Goal: Task Accomplishment & Management: Manage account settings

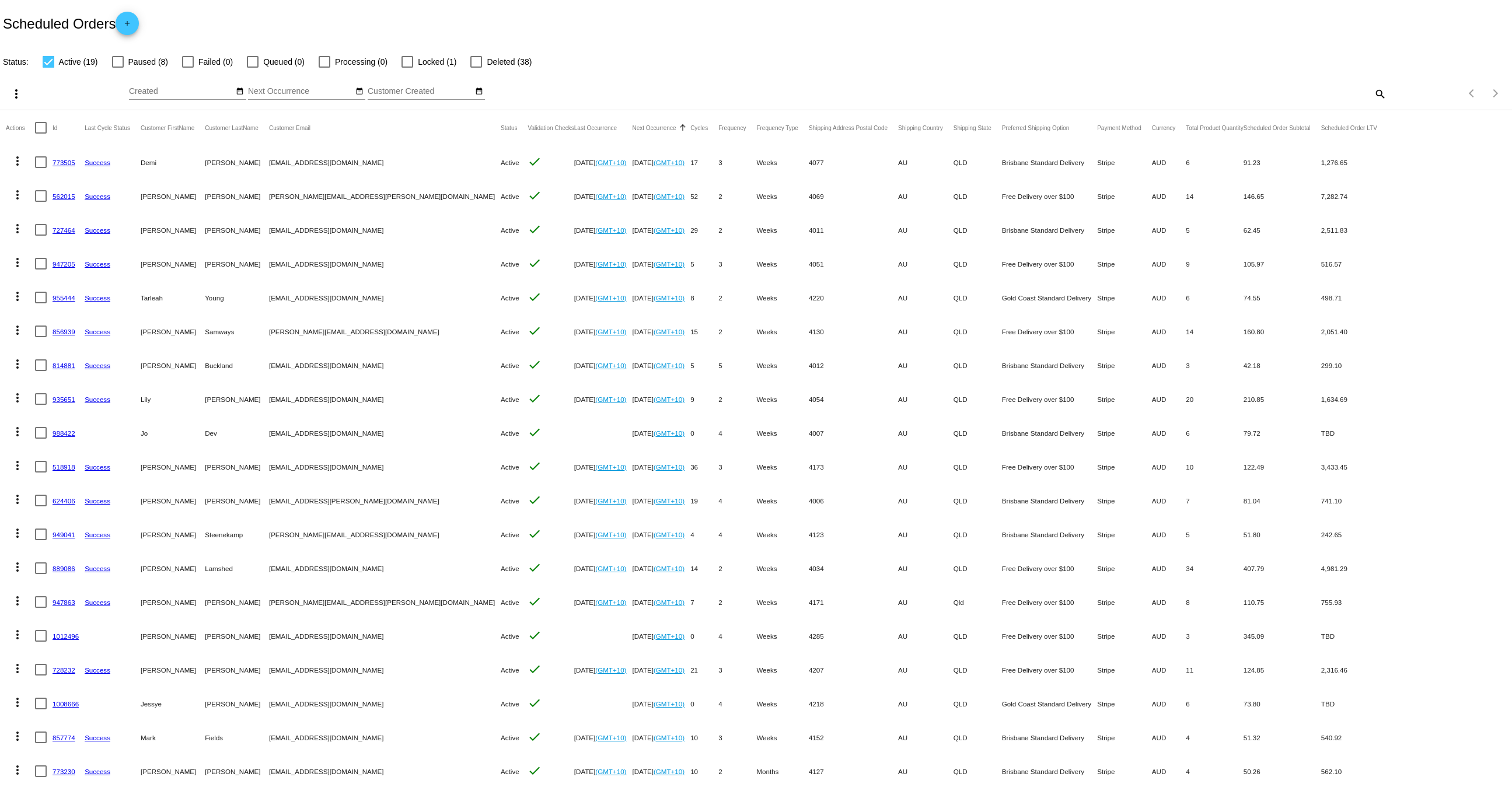
scroll to position [29, 0]
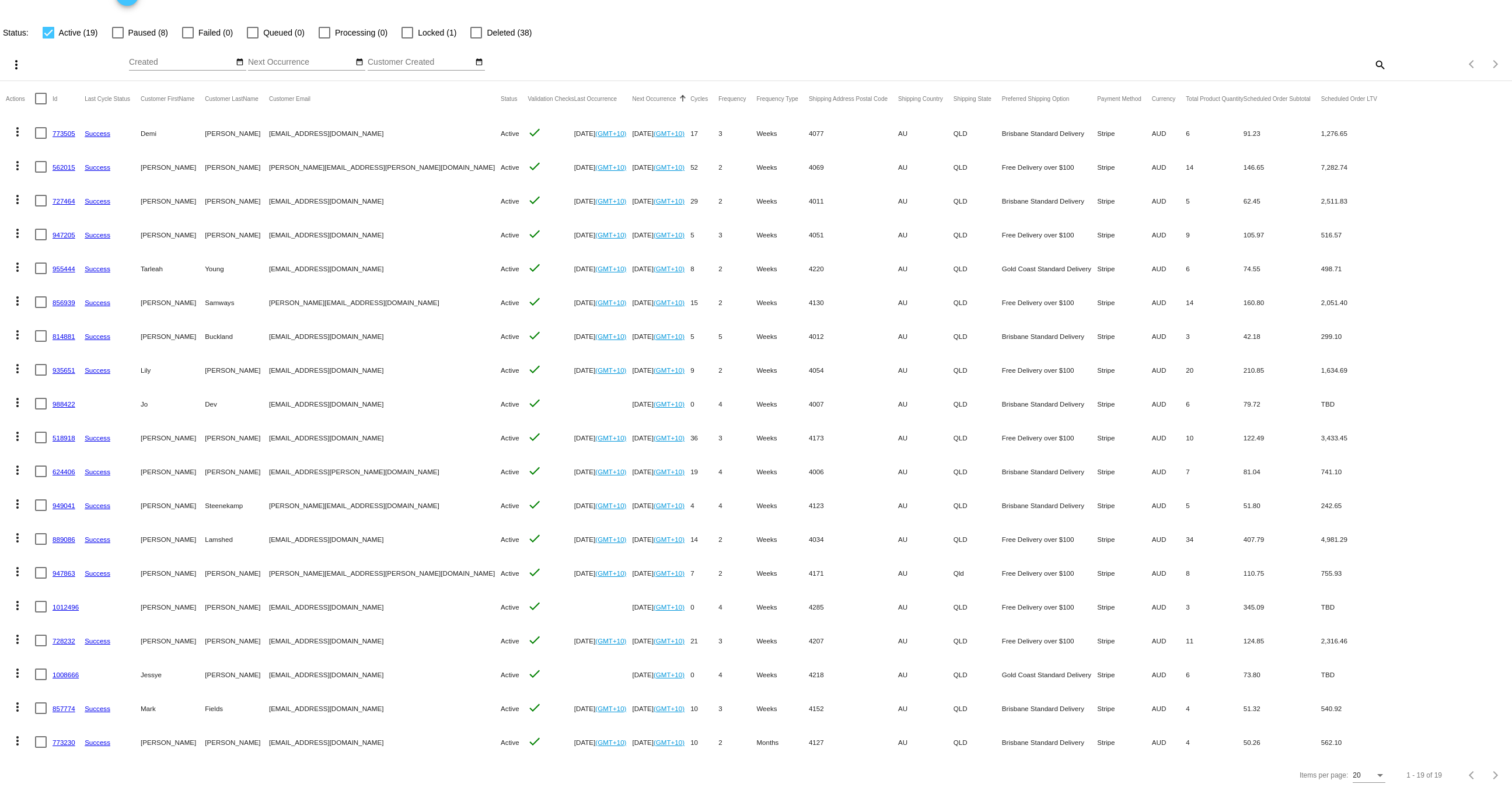
click at [54, 28] on div at bounding box center [48, 33] width 12 height 12
click at [48, 39] on input "Active (19)" at bounding box center [48, 39] width 1 height 1
checkbox input "false"
click at [125, 30] on label "Paused (8)" at bounding box center [139, 32] width 56 height 14
click at [118, 39] on input "Paused (8)" at bounding box center [117, 39] width 1 height 1
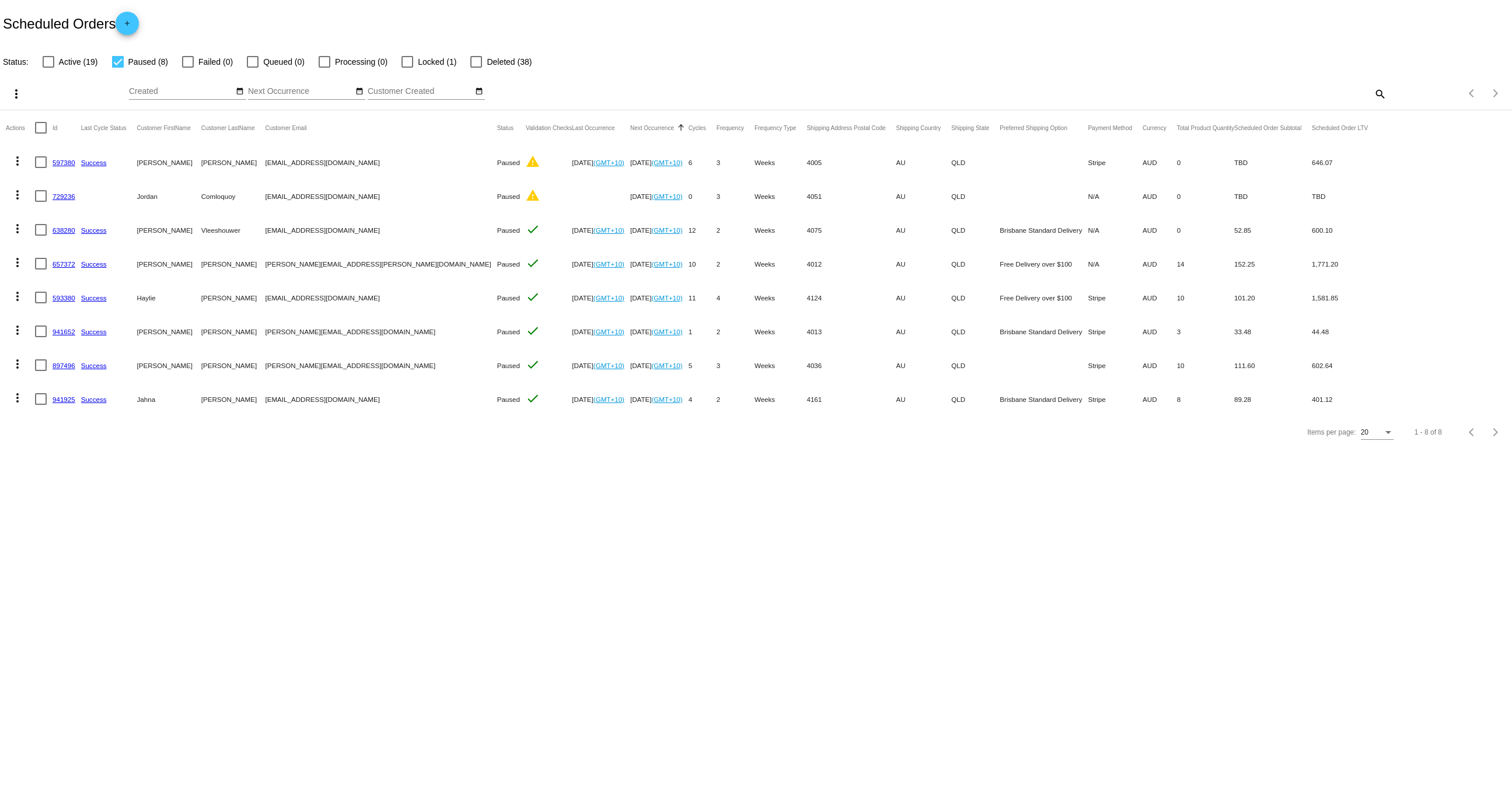
scroll to position [0, 0]
click at [123, 63] on label "Paused (8)" at bounding box center [139, 62] width 56 height 14
click at [118, 68] on input "Paused (8)" at bounding box center [117, 68] width 1 height 1
checkbox input "false"
click at [50, 63] on div at bounding box center [48, 62] width 12 height 12
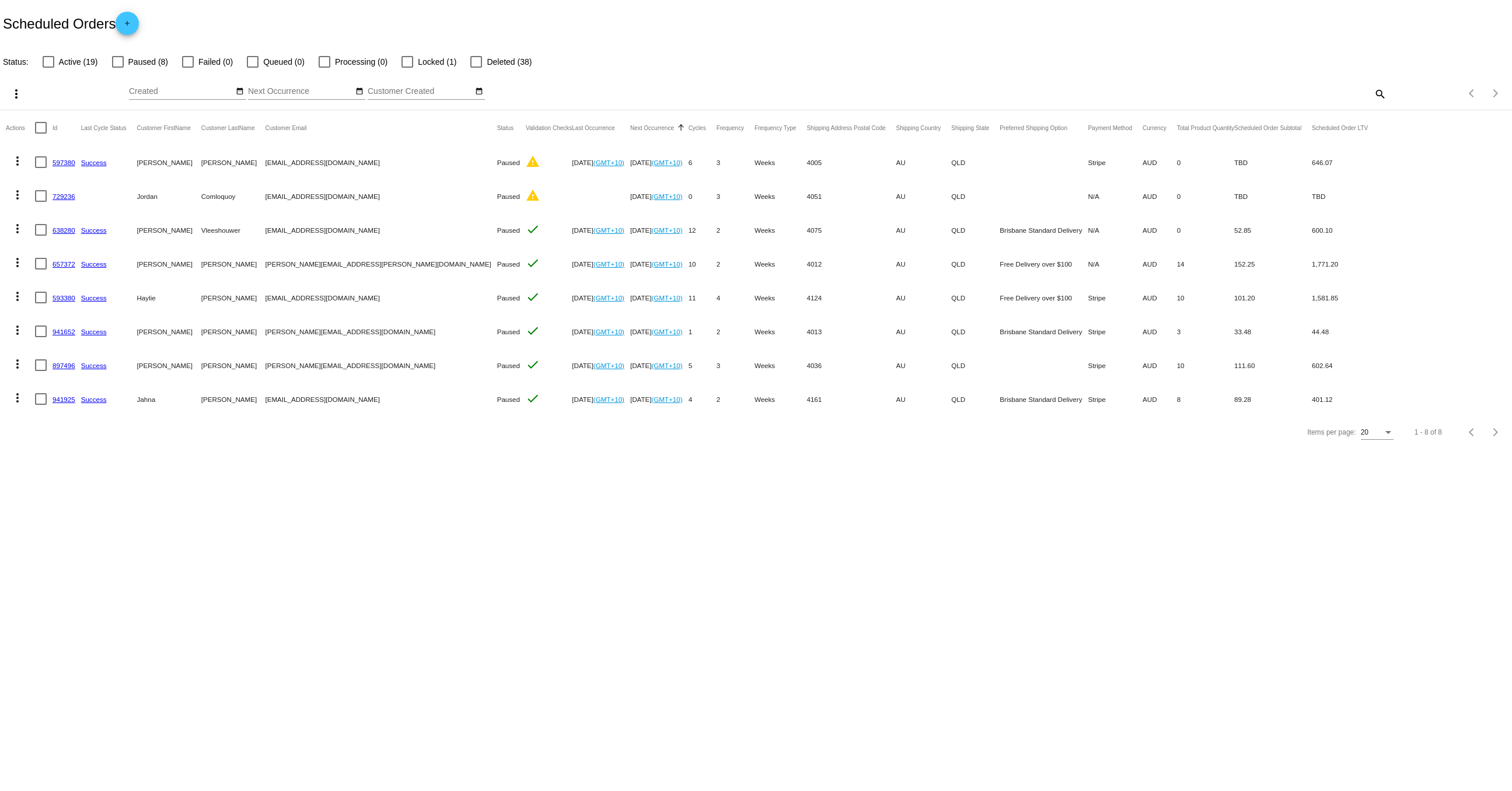
click at [48, 68] on input "Active (19)" at bounding box center [48, 68] width 1 height 1
checkbox input "true"
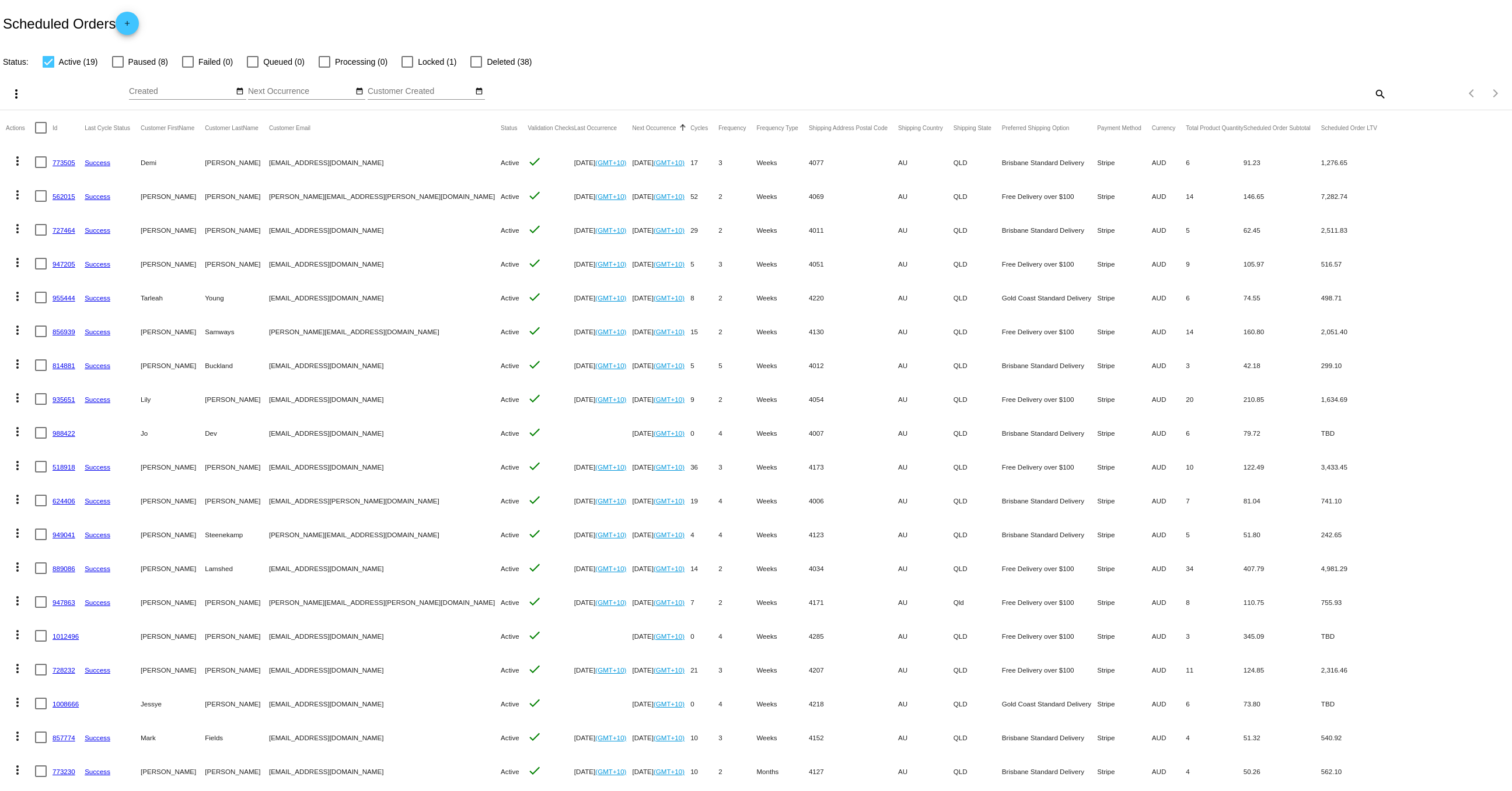
scroll to position [29, 0]
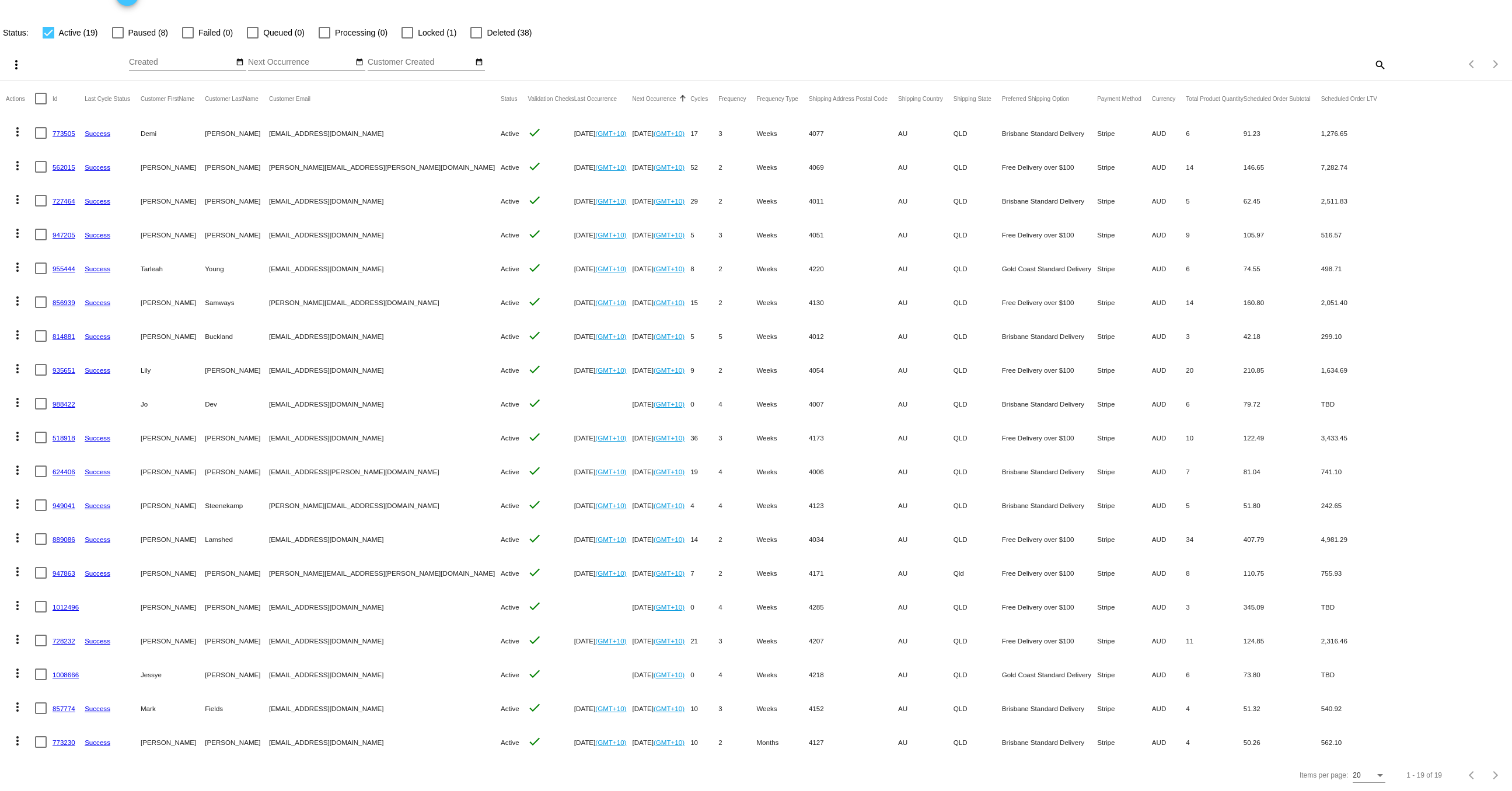
click at [72, 606] on link "1012496" at bounding box center [65, 607] width 26 height 7
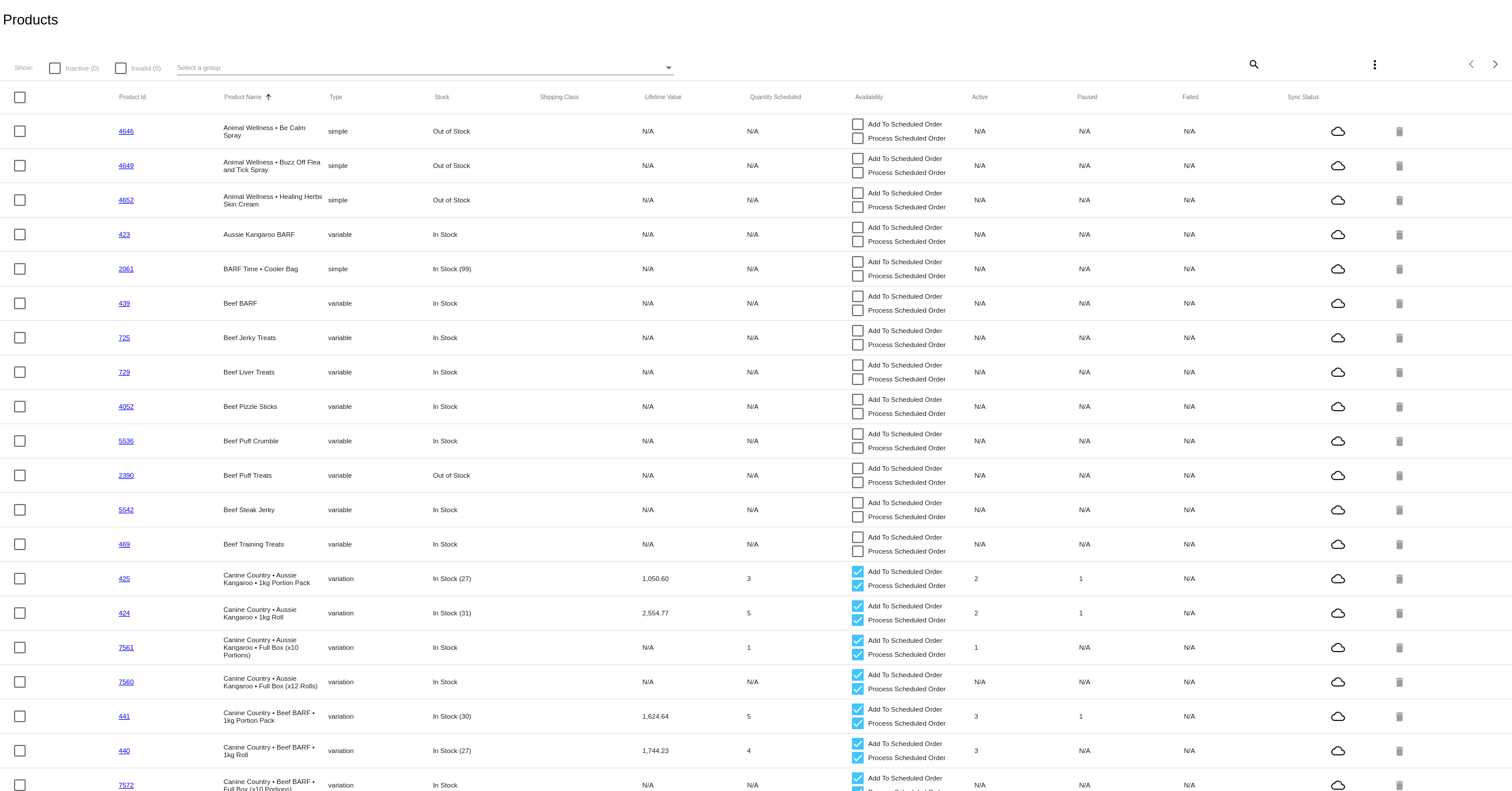
click at [1253, 63] on mat-icon "search" at bounding box center [1253, 64] width 14 height 18
click at [1247, 67] on input "Search" at bounding box center [1134, 62] width 251 height 10
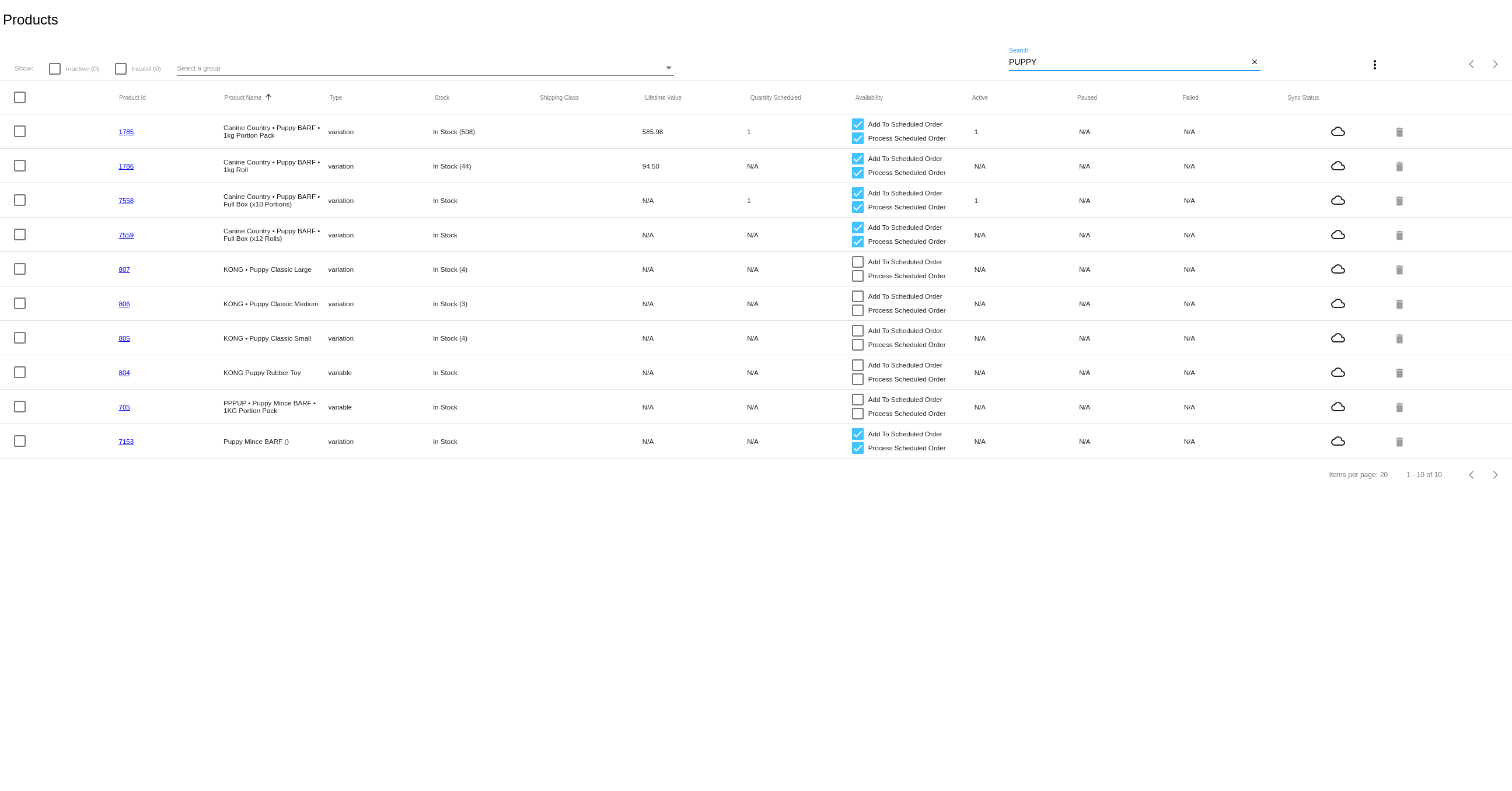
type input "PUPPY"
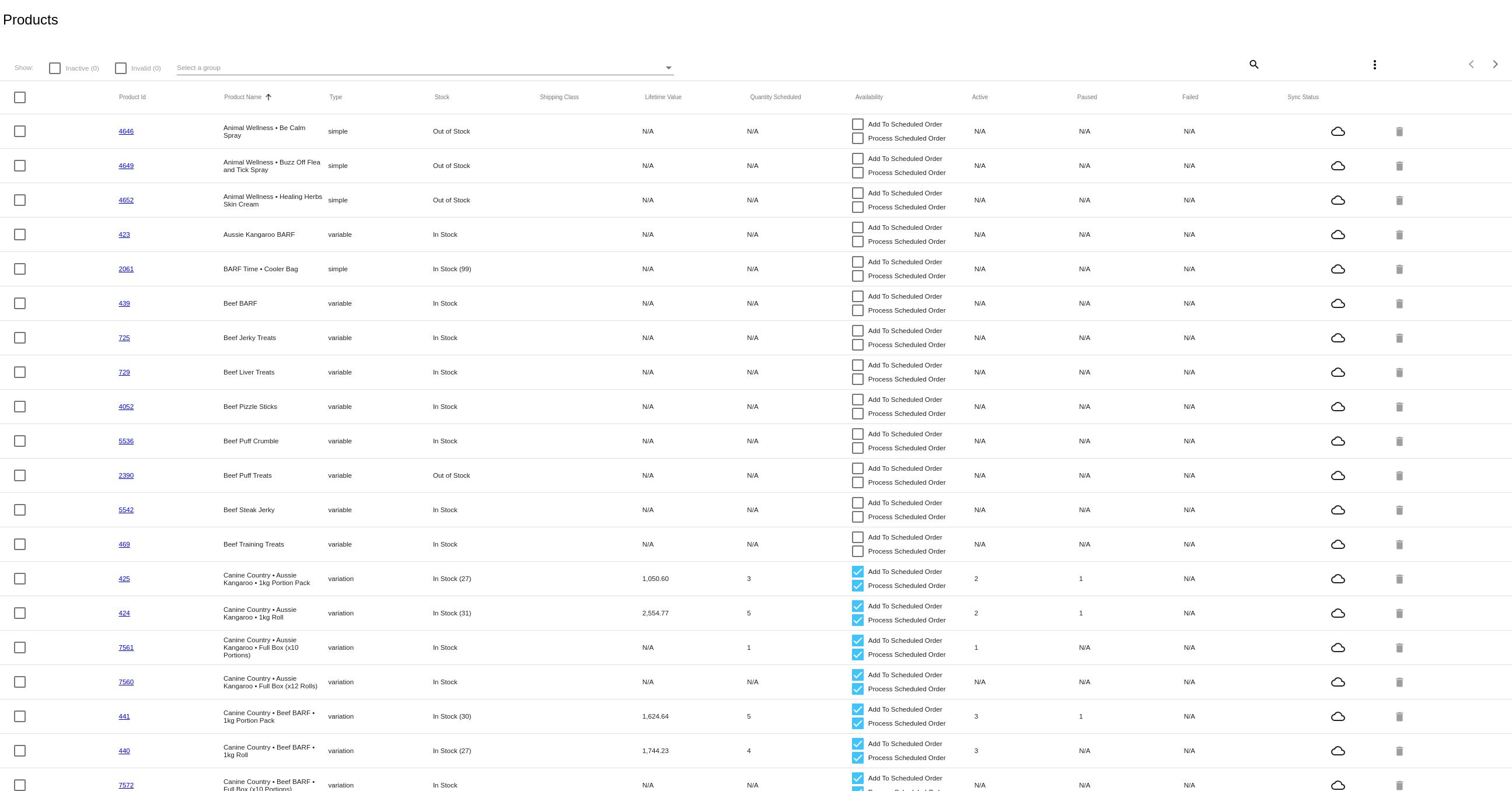
click at [1253, 60] on mat-icon "search" at bounding box center [1253, 64] width 14 height 18
click at [1187, 63] on input "Search" at bounding box center [1134, 62] width 251 height 10
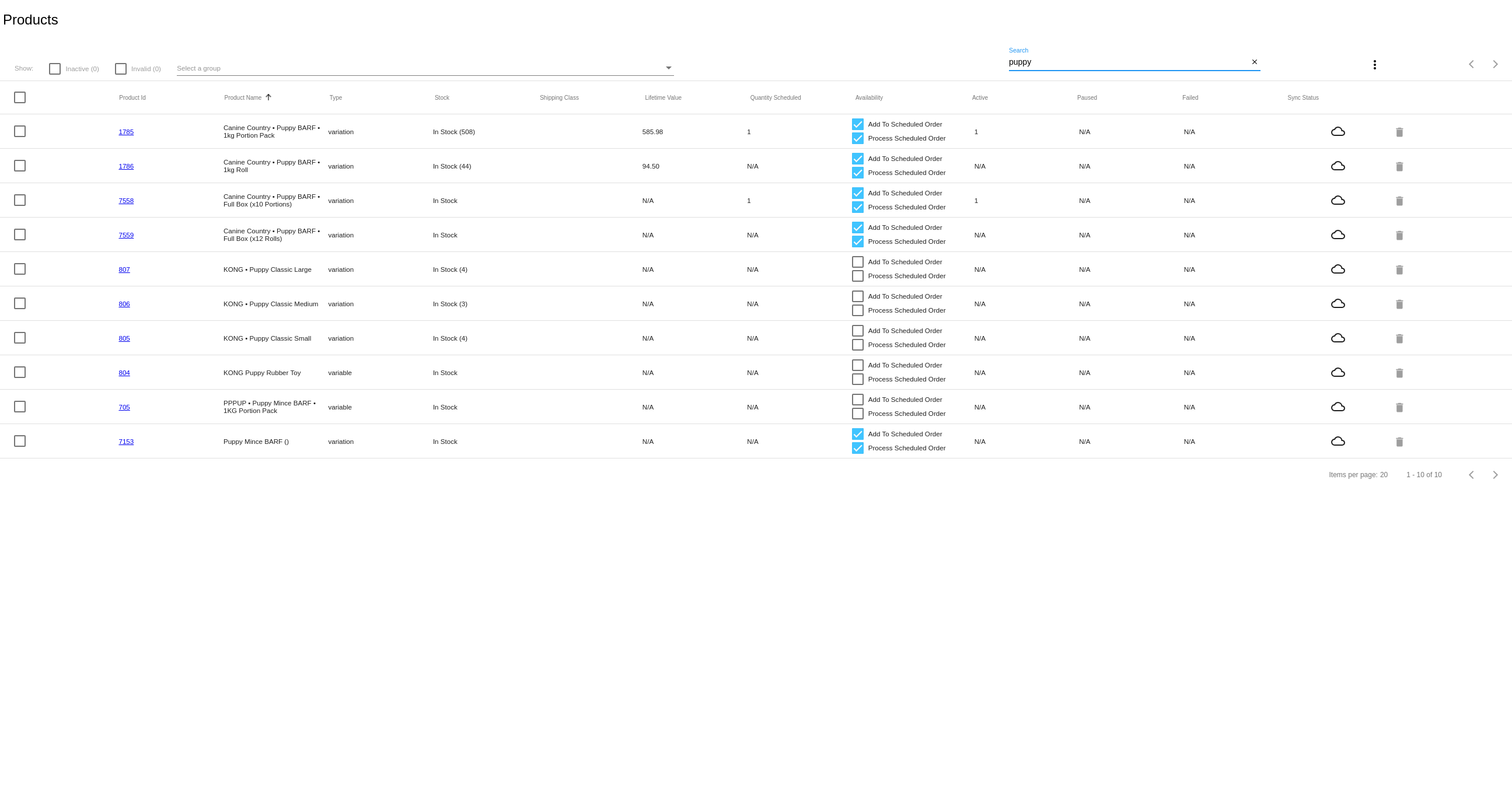
type input "puppy"
click at [124, 200] on link "7558" at bounding box center [126, 201] width 15 height 7
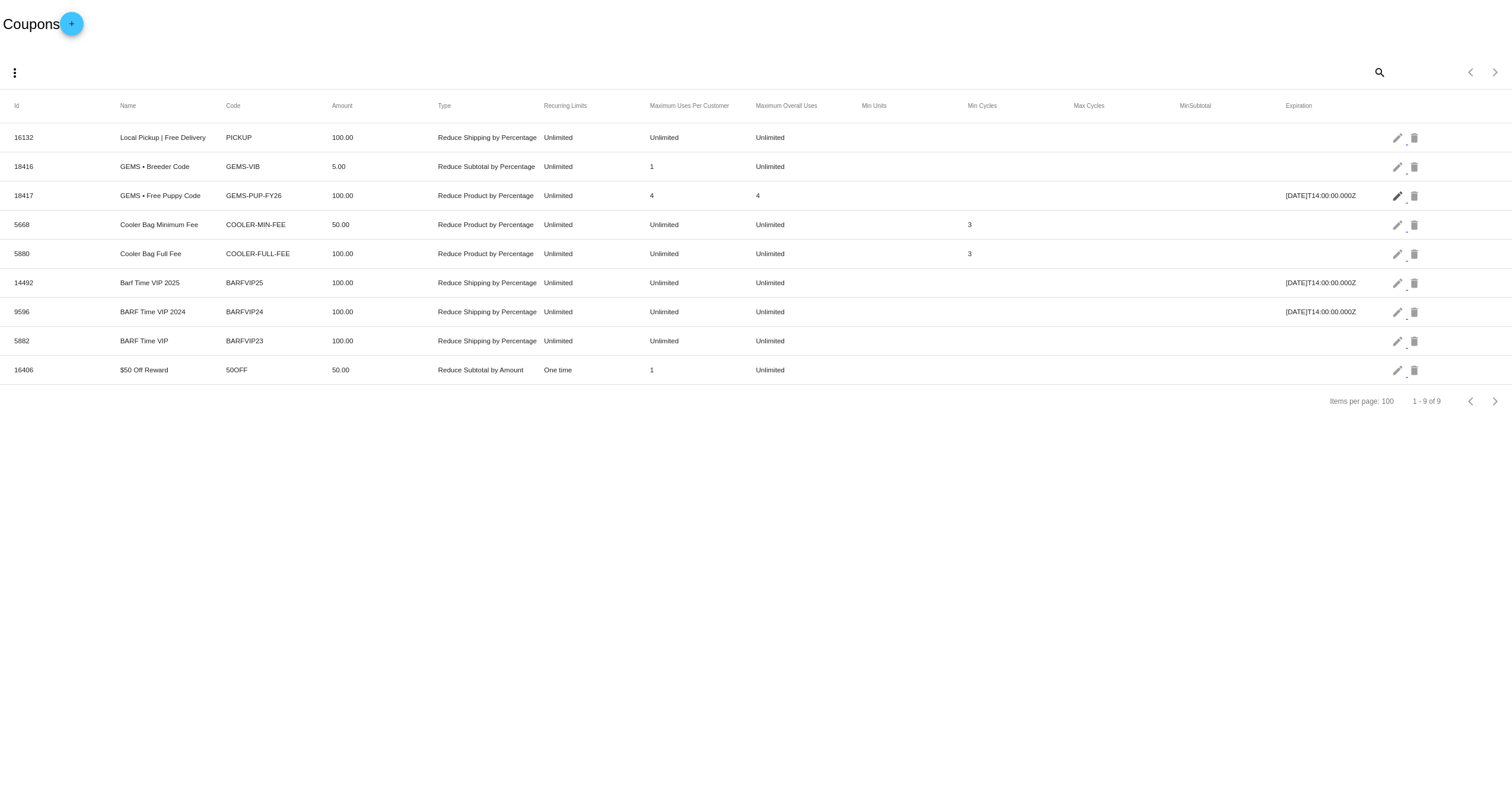
click at [1396, 196] on mat-icon "edit" at bounding box center [1398, 196] width 14 height 18
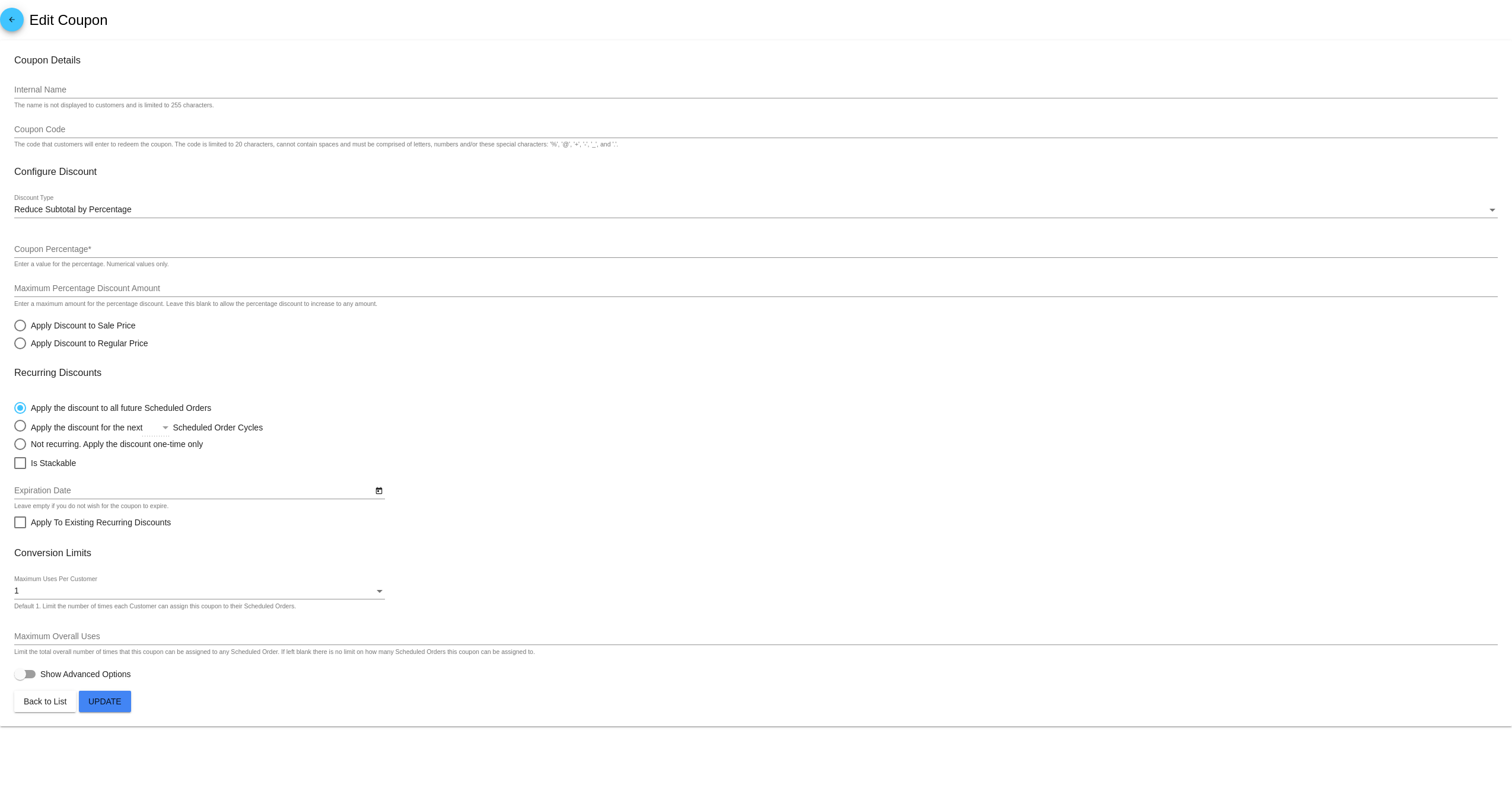
type input "GEMS • Free Puppy Code"
type input "GEMS-PUP-FY26"
type input "100"
type input "[Product] Canine Country • Puppy BARF • Full Box (x10 Portions)"
checkbox input "true"
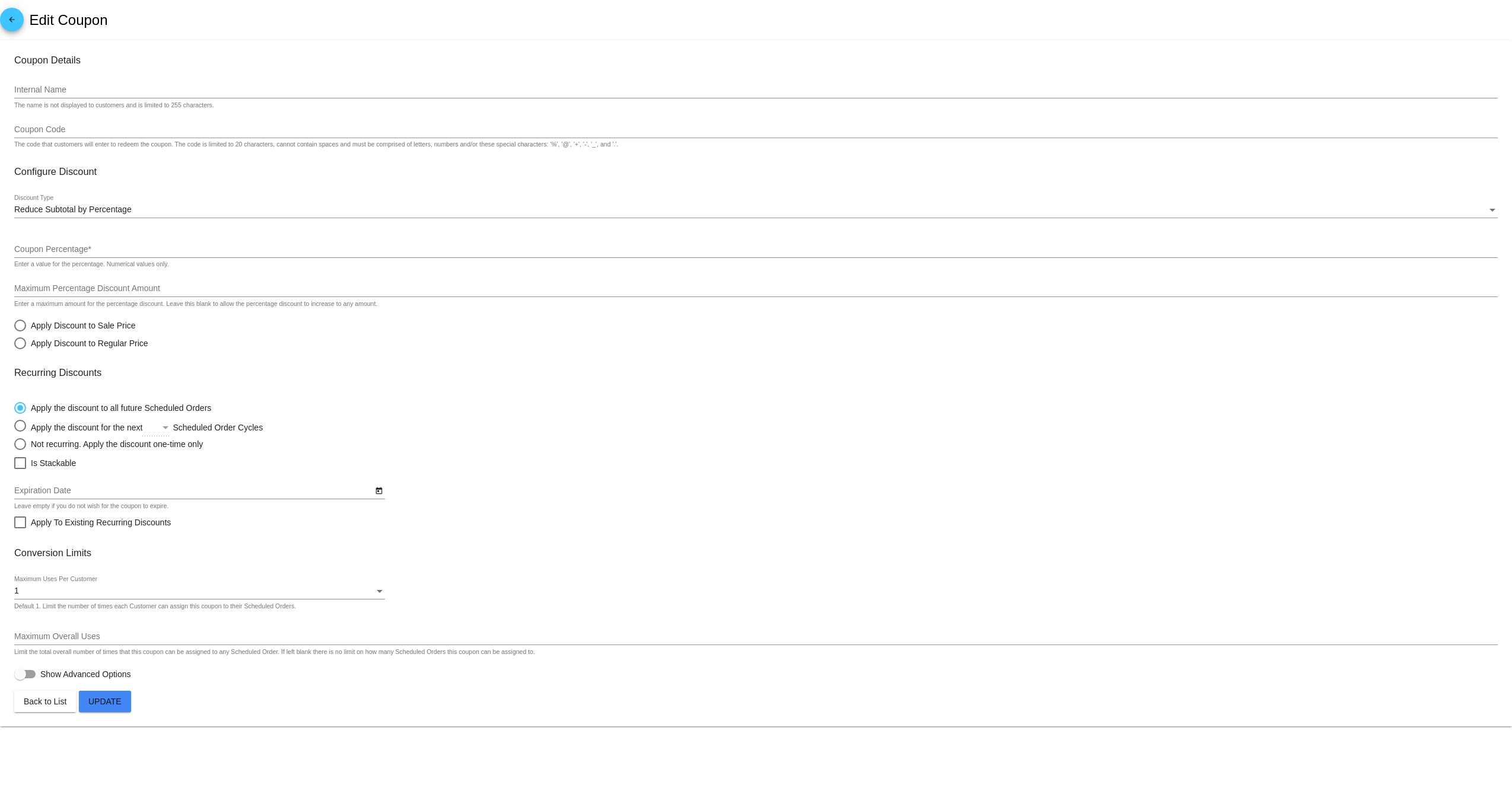
type input "6/30/2026"
type input "4"
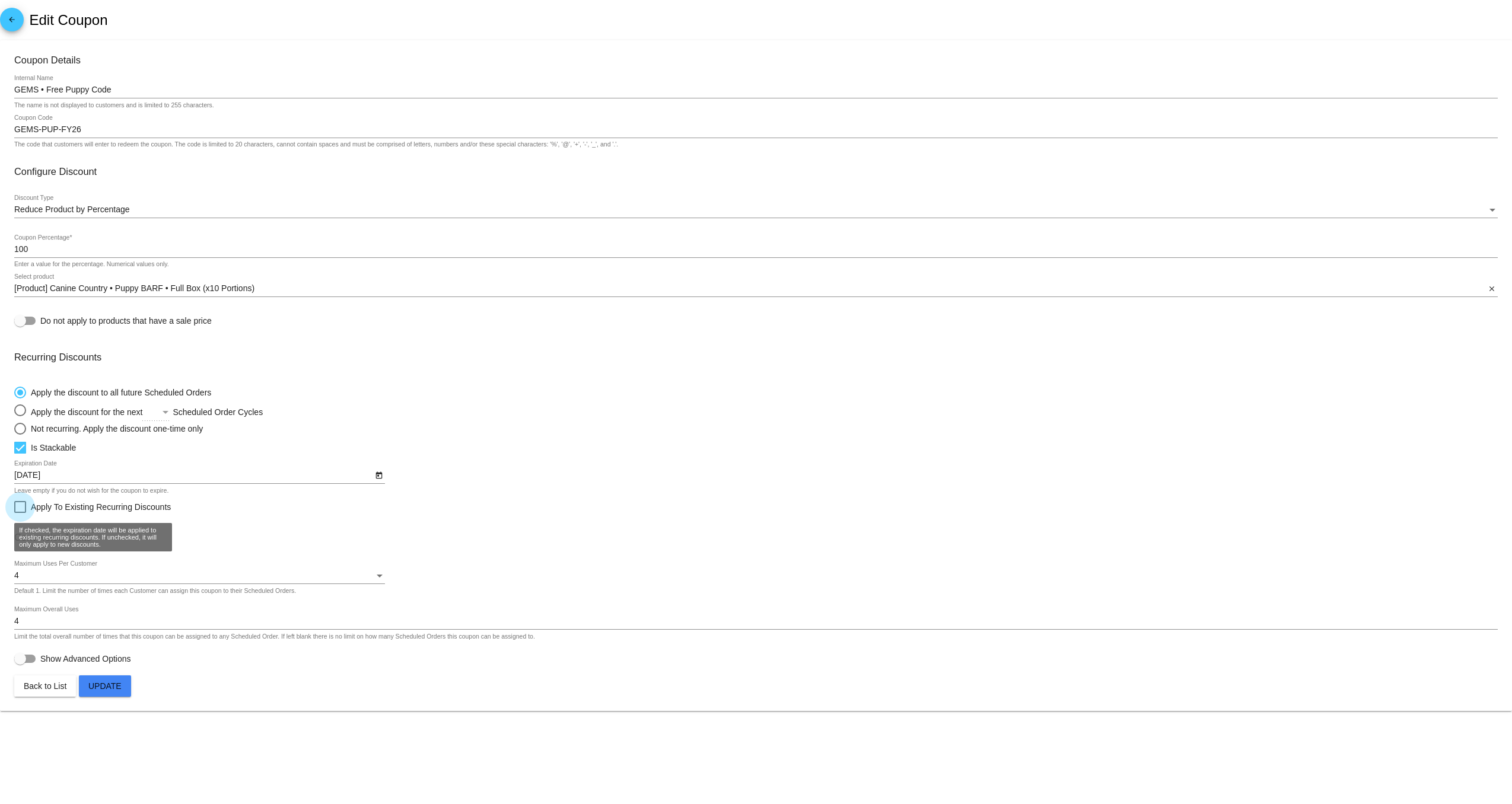
click at [32, 510] on span "Apply To Existing Recurring Discounts" at bounding box center [101, 507] width 140 height 14
click at [20, 513] on input "Apply To Existing Recurring Discounts" at bounding box center [20, 513] width 1 height 1
click at [119, 691] on span "Update" at bounding box center [105, 686] width 33 height 10
click at [20, 512] on div at bounding box center [20, 507] width 12 height 12
click at [20, 513] on input "Apply To Existing Recurring Discounts" at bounding box center [20, 513] width 1 height 1
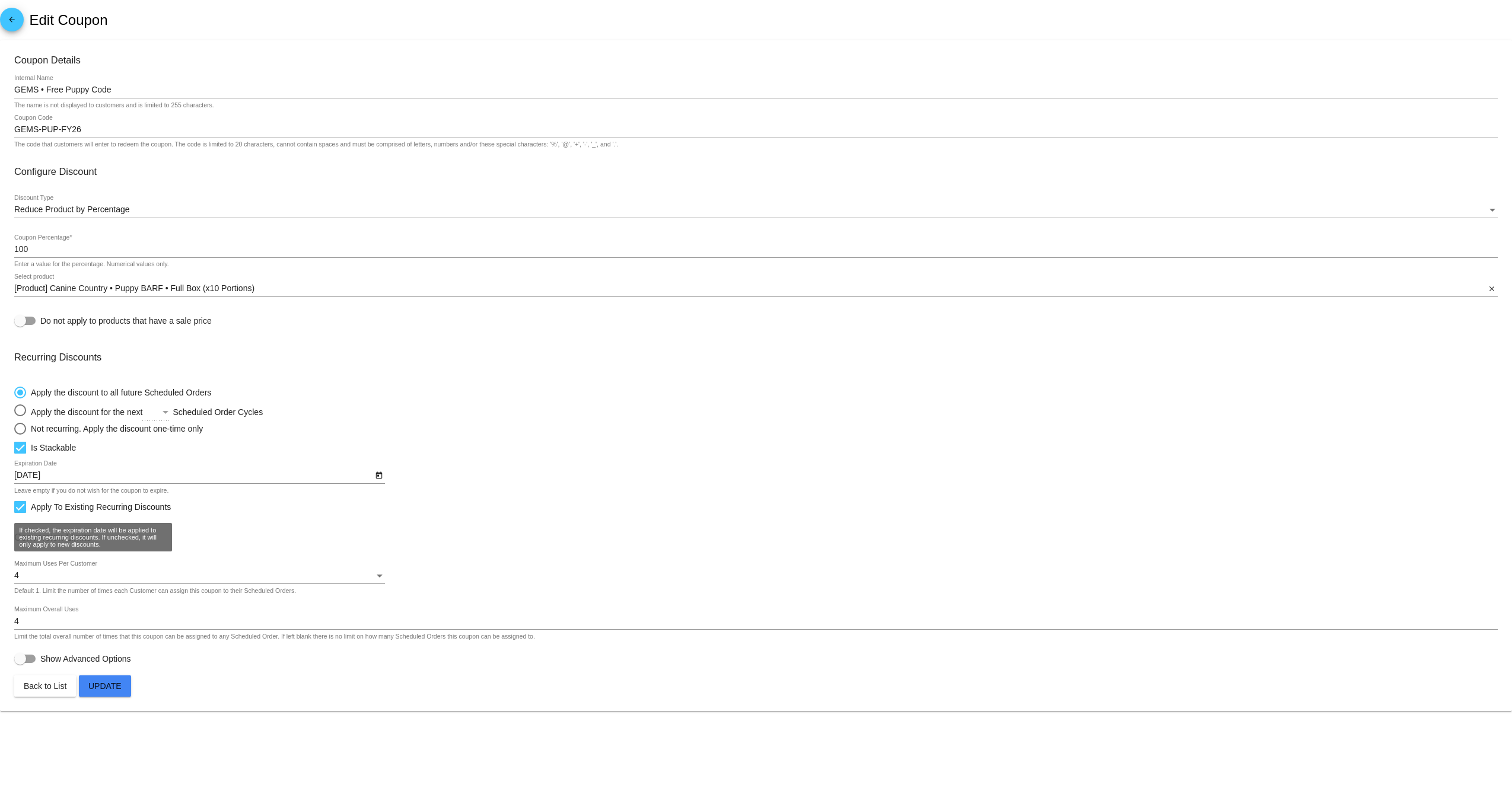
checkbox input "false"
click at [92, 690] on span "Update" at bounding box center [105, 686] width 33 height 10
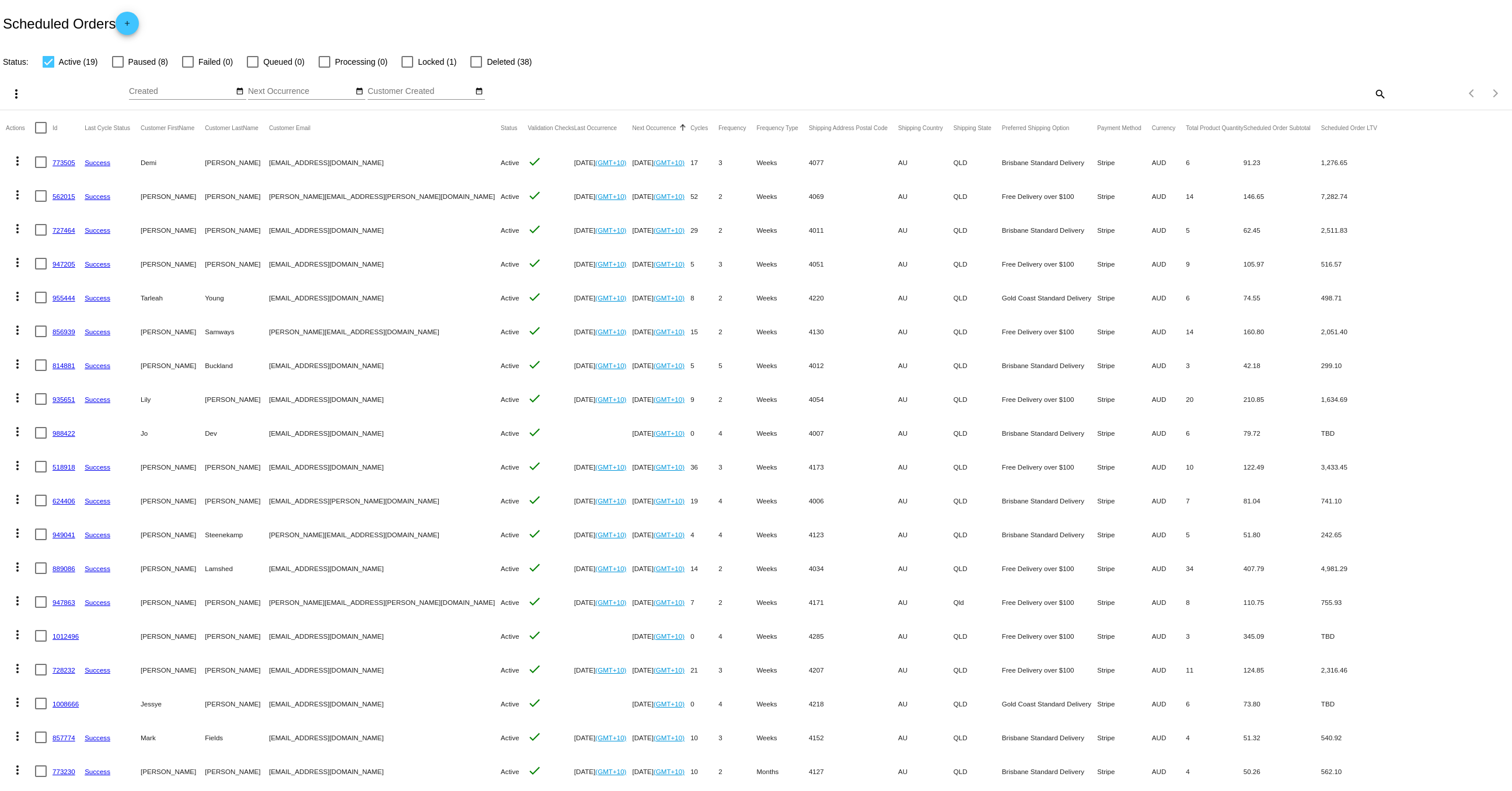
scroll to position [29, 0]
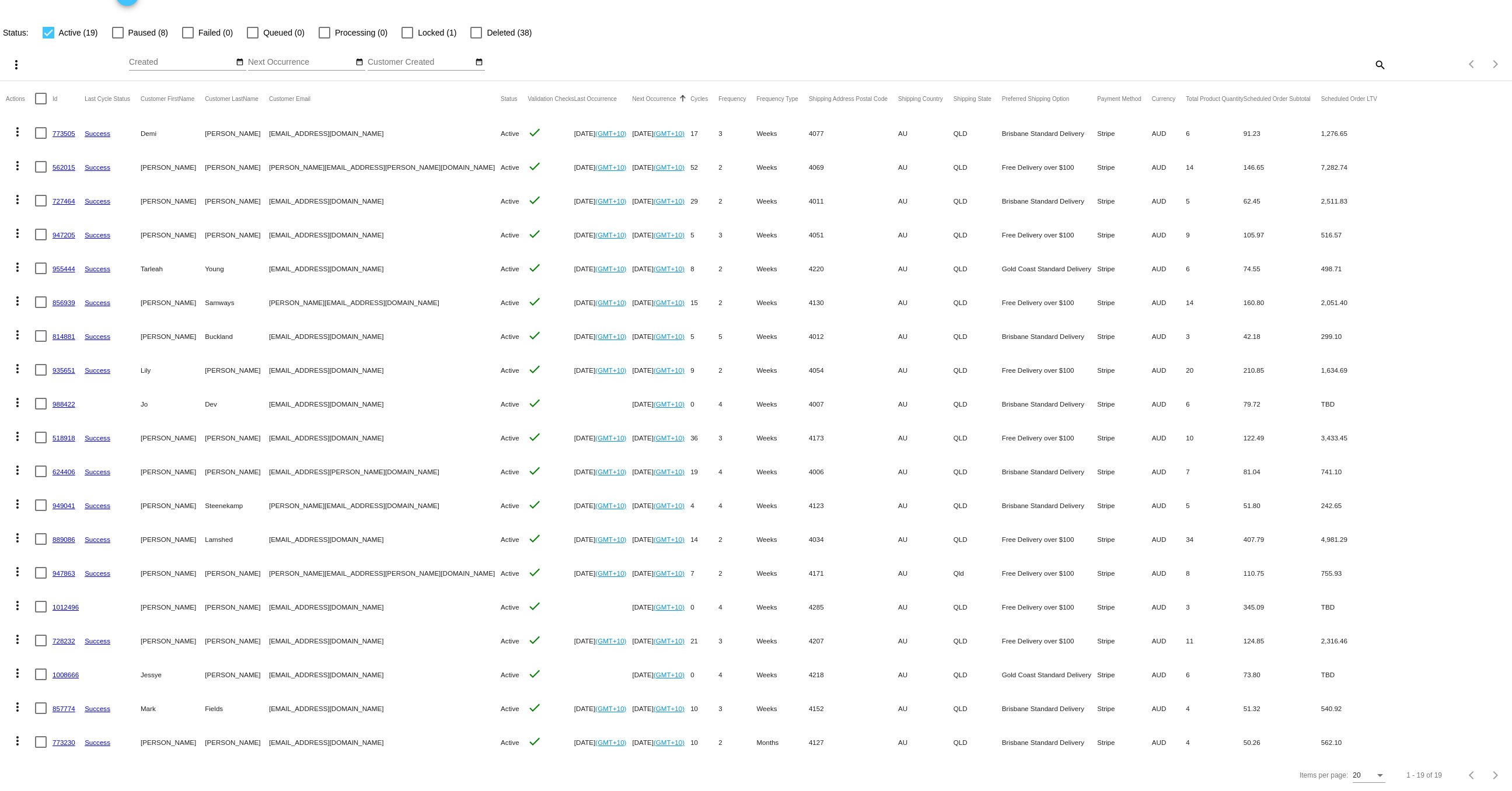
click at [71, 603] on link "1012496" at bounding box center [65, 607] width 26 height 7
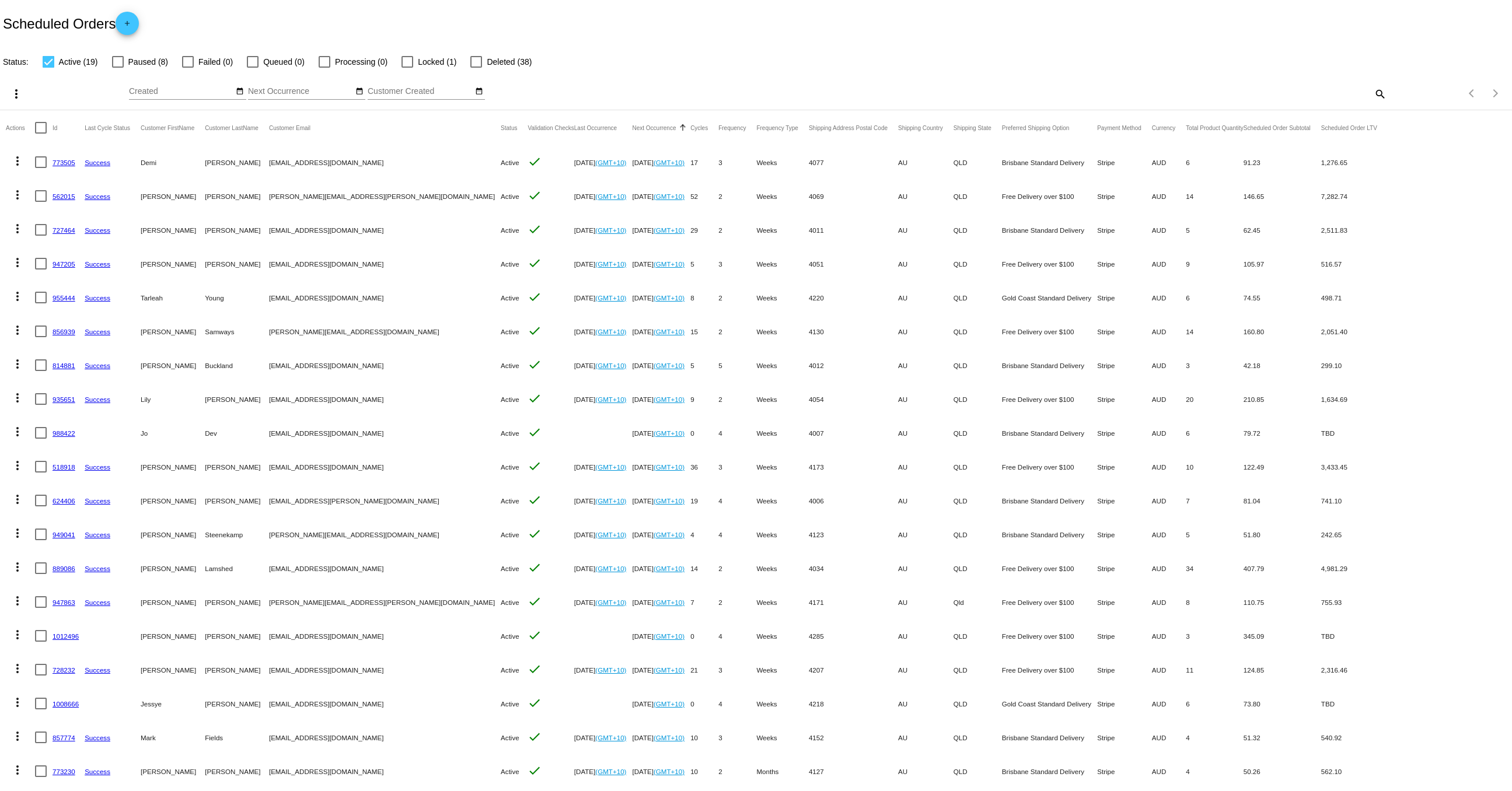
click at [72, 634] on link "1012496" at bounding box center [65, 637] width 26 height 7
click at [347, 140] on mat-header-cell "Customer Email" at bounding box center [385, 127] width 232 height 35
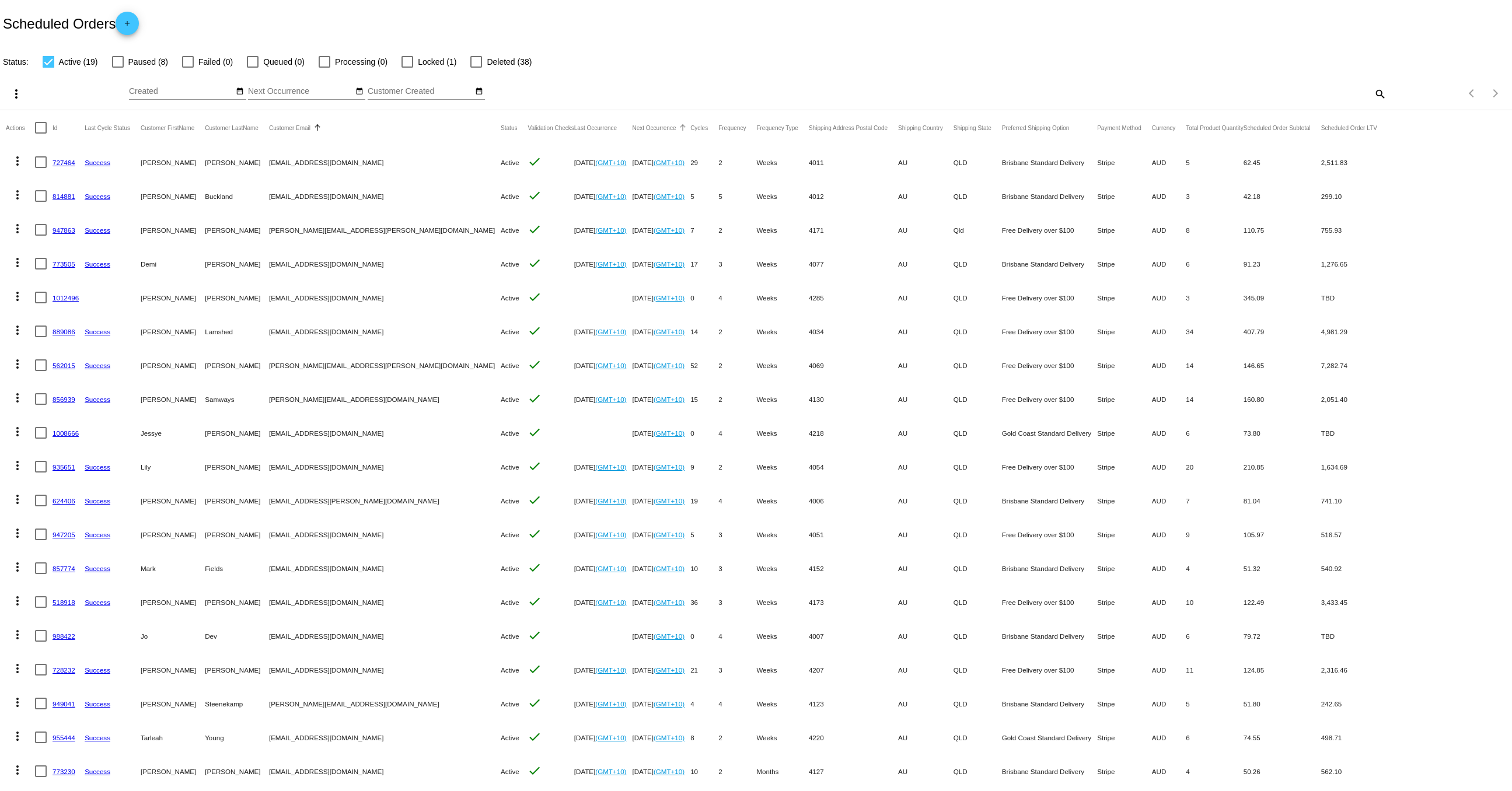
click at [632, 127] on button "Next Occurrence" at bounding box center [654, 127] width 44 height 7
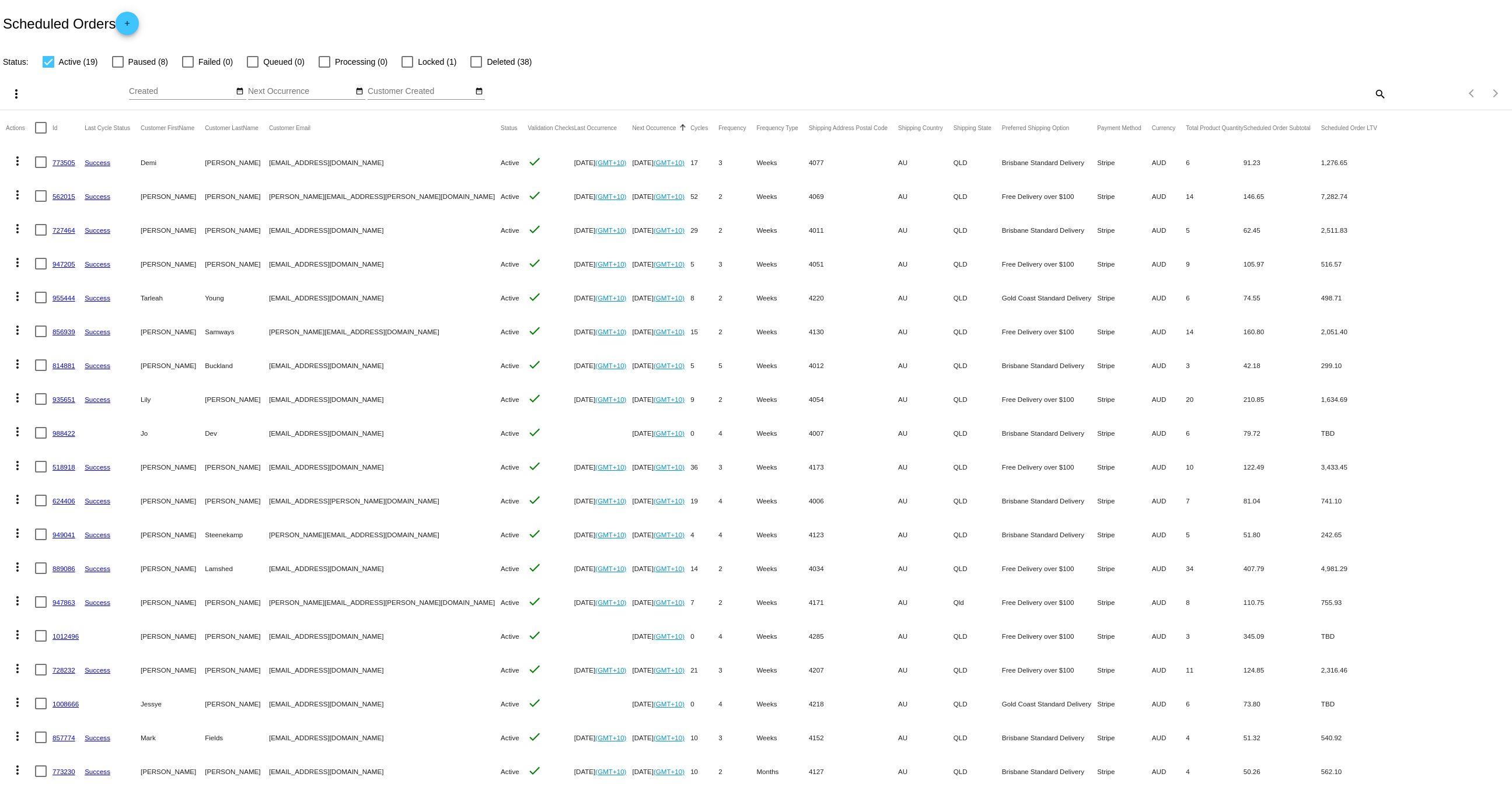
click at [68, 163] on link "773505" at bounding box center [63, 163] width 23 height 7
